Goal: Navigation & Orientation: Go to known website

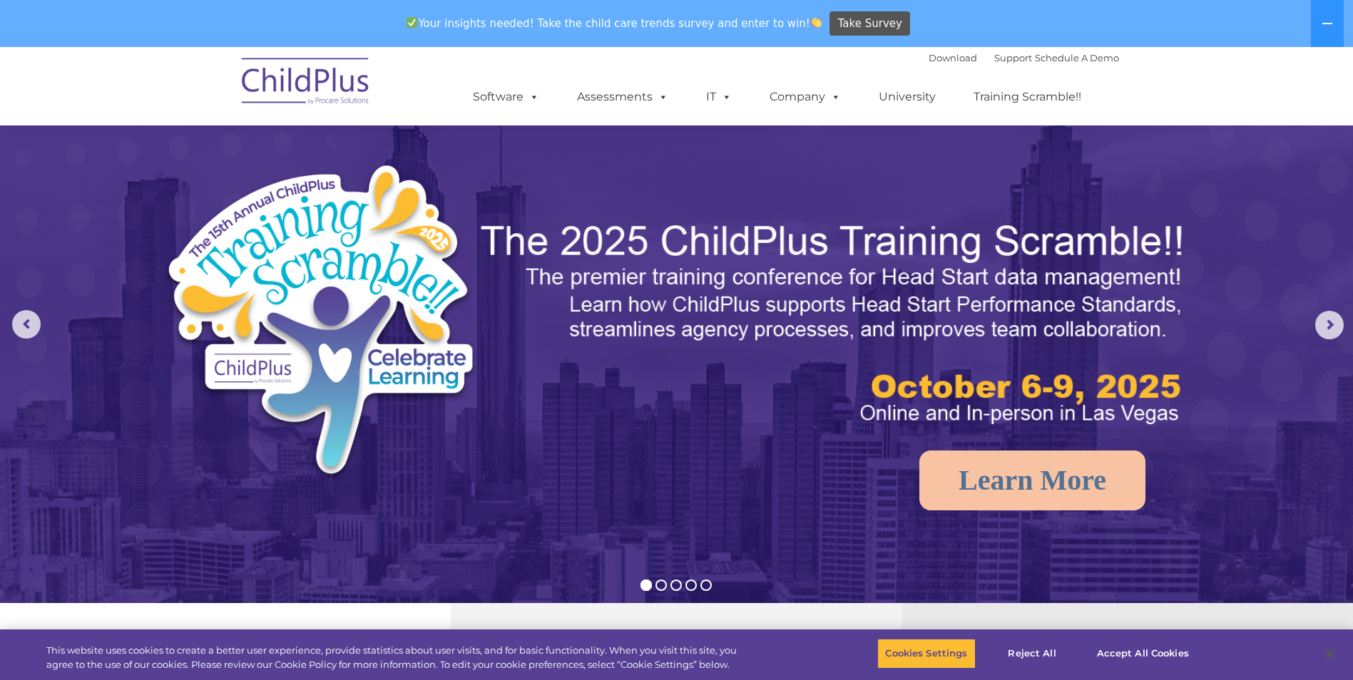
scroll to position [1433, 0]
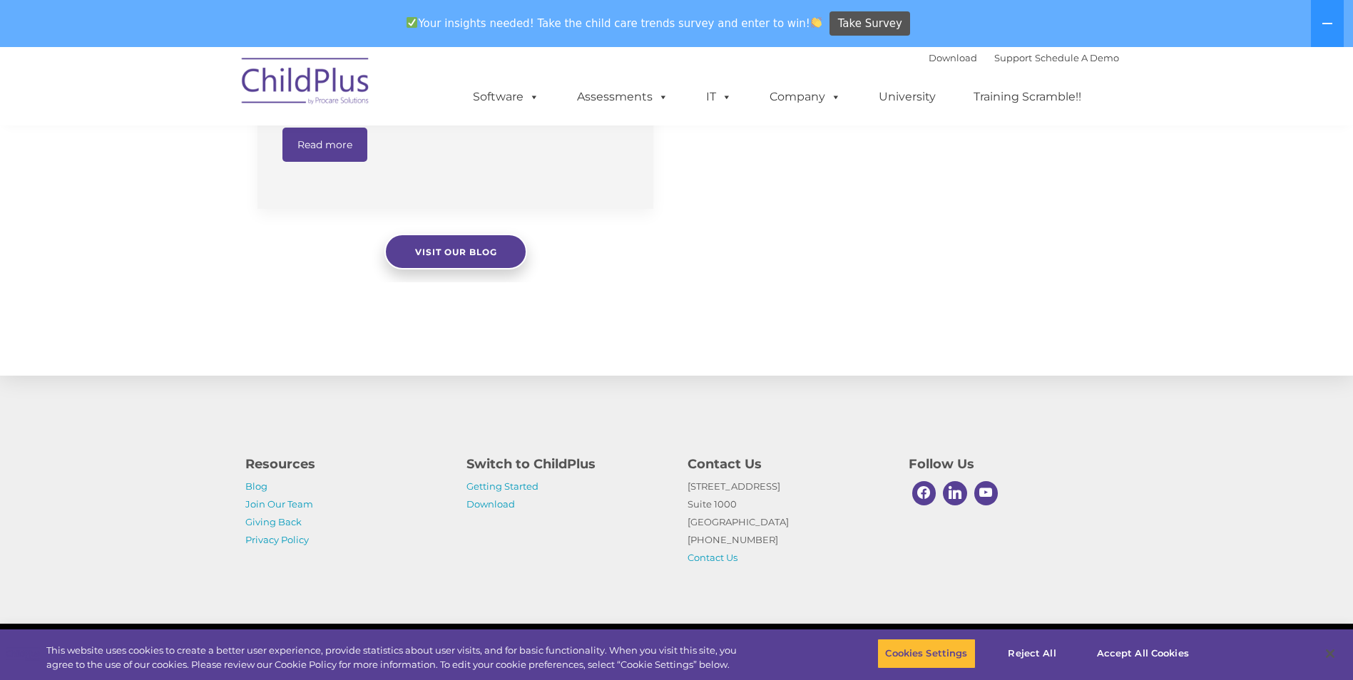
select select "MEDIUM"
click at [496, 503] on link "Download" at bounding box center [490, 503] width 48 height 11
click at [1333, 19] on icon at bounding box center [1326, 23] width 11 height 11
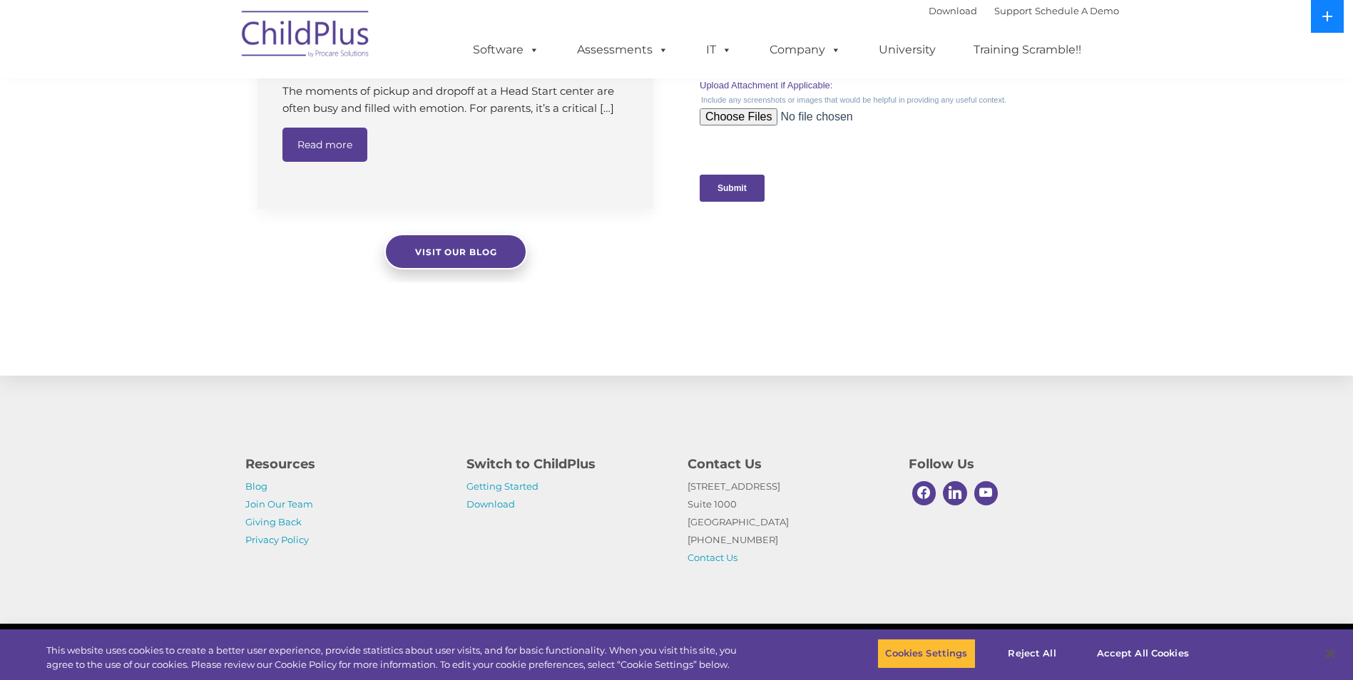
scroll to position [1386, 0]
click at [1333, 19] on icon at bounding box center [1326, 16] width 11 height 11
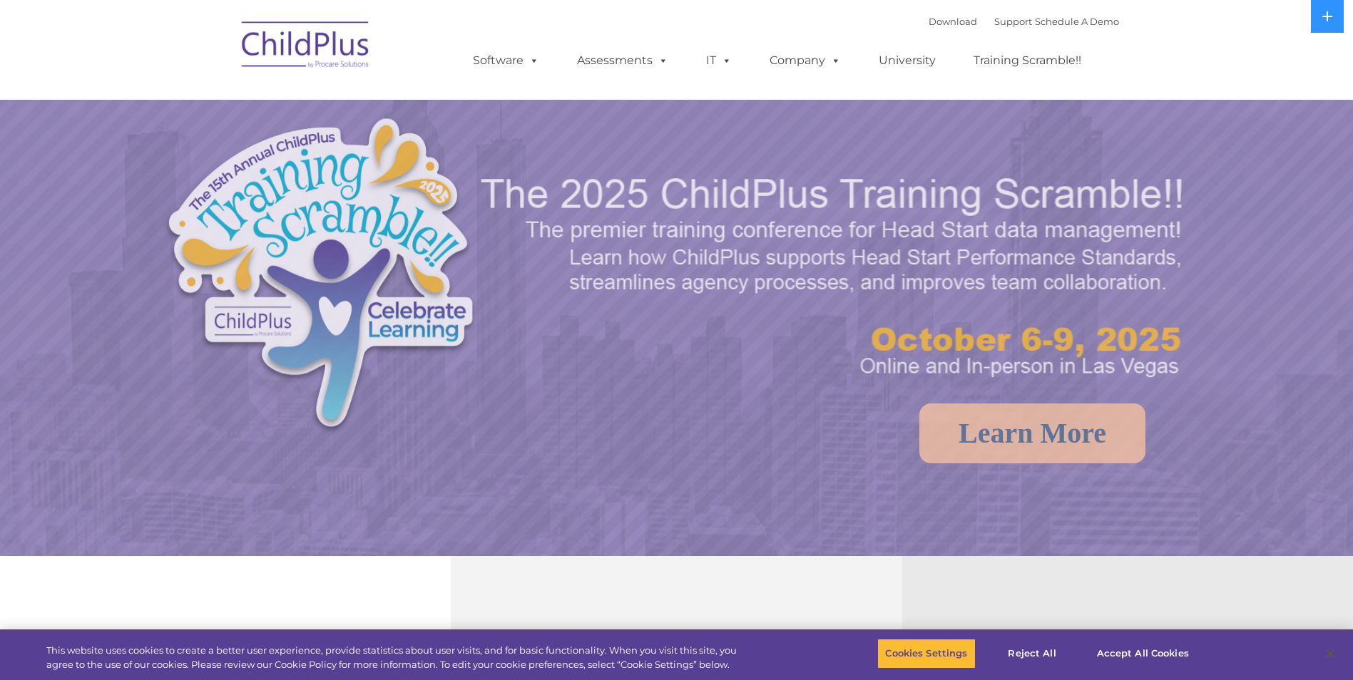
select select "MEDIUM"
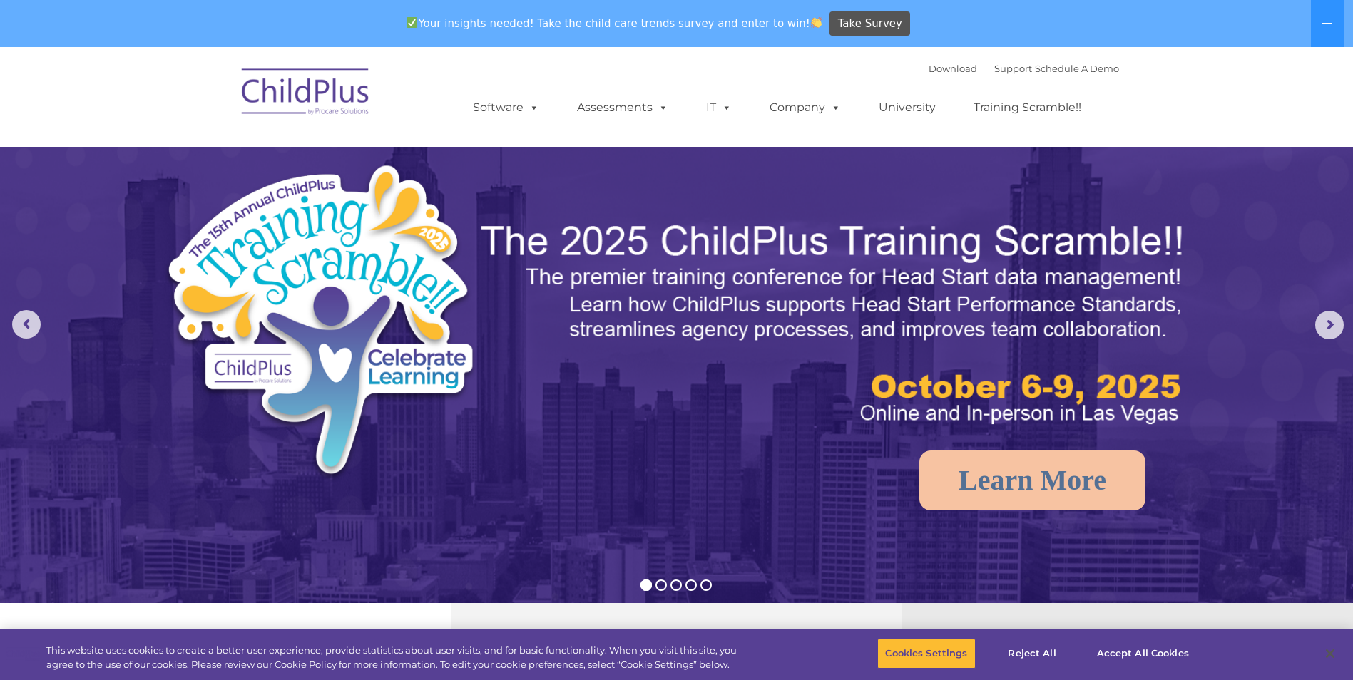
click at [342, 87] on img at bounding box center [306, 93] width 143 height 71
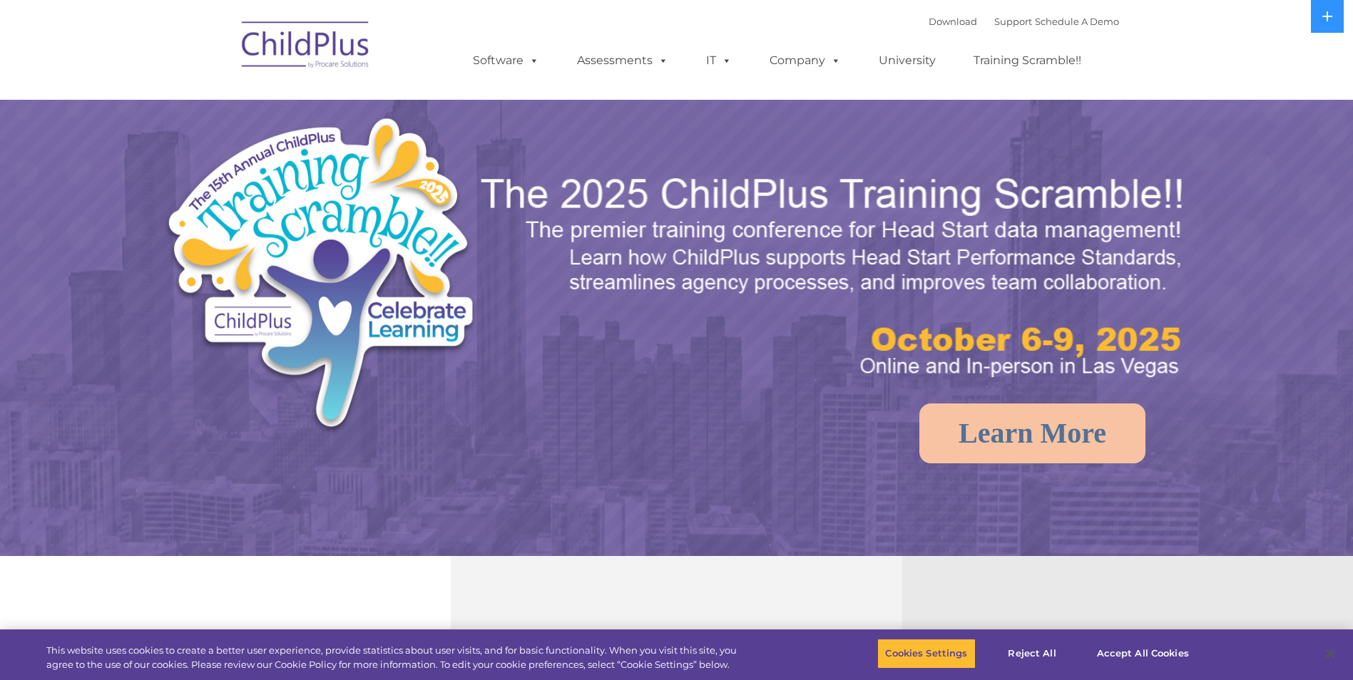
select select "MEDIUM"
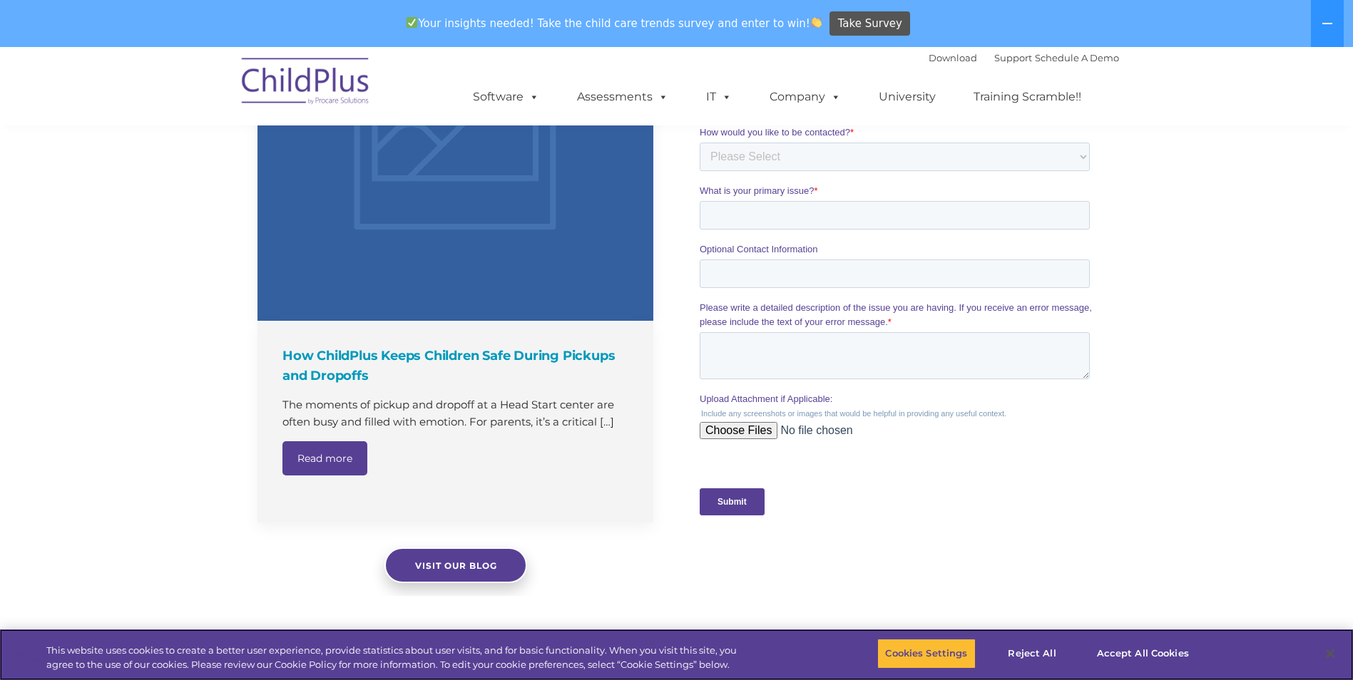
scroll to position [1433, 0]
